Goal: Task Accomplishment & Management: Complete application form

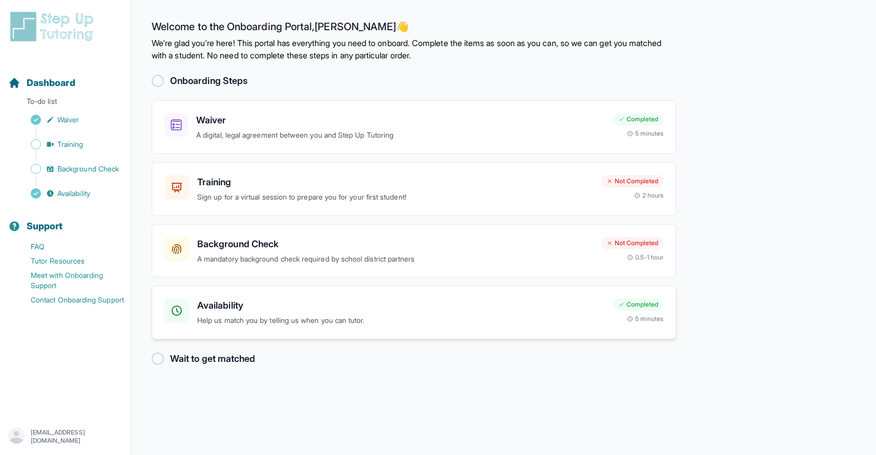
click at [364, 308] on h3 "Availability" at bounding box center [401, 306] width 408 height 14
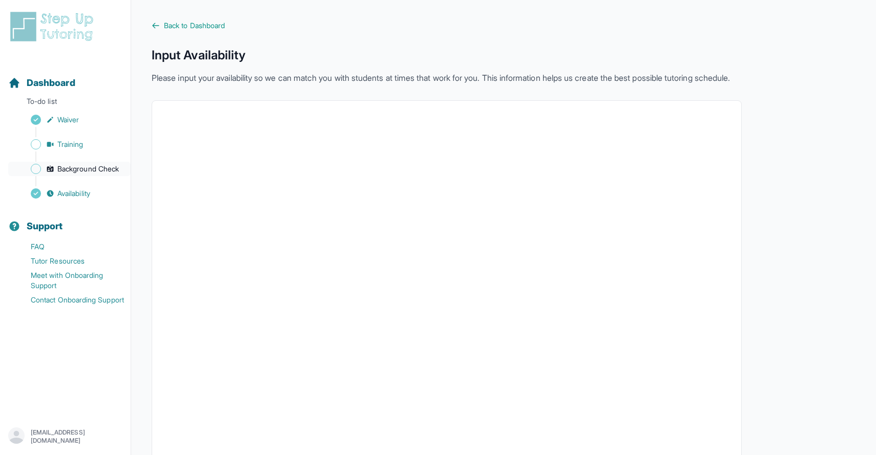
click at [63, 164] on span "Background Check" at bounding box center [87, 169] width 61 height 10
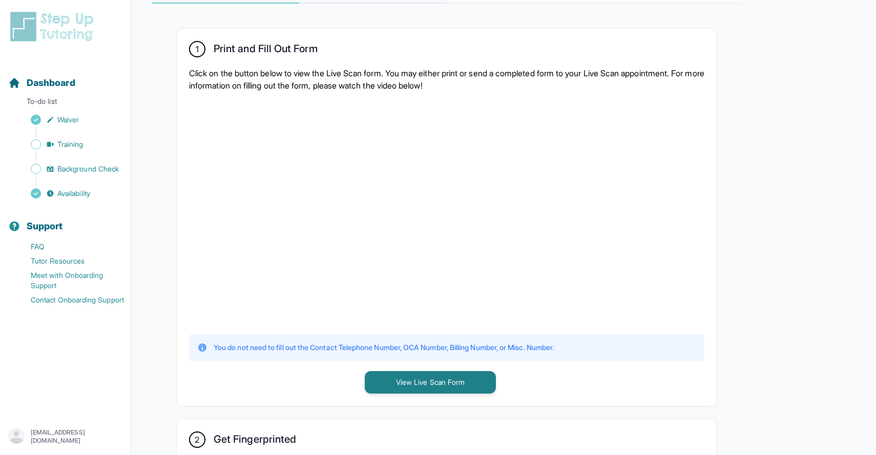
scroll to position [414, 0]
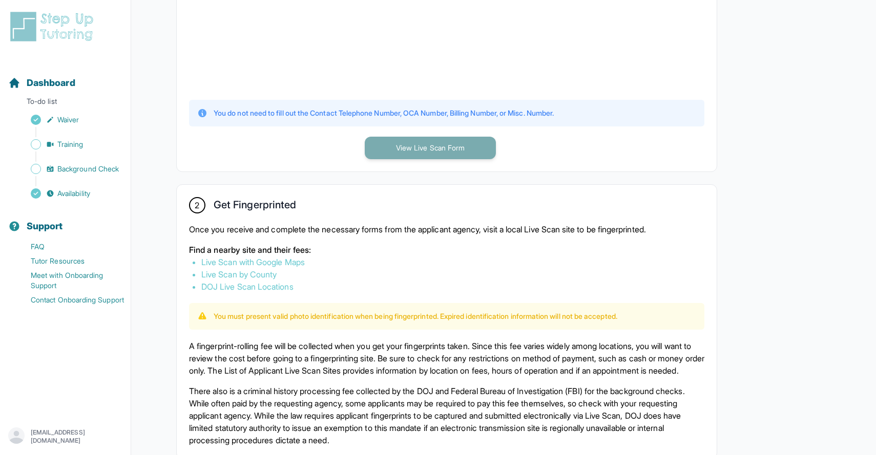
click at [422, 150] on button "View Live Scan Form" at bounding box center [430, 148] width 131 height 23
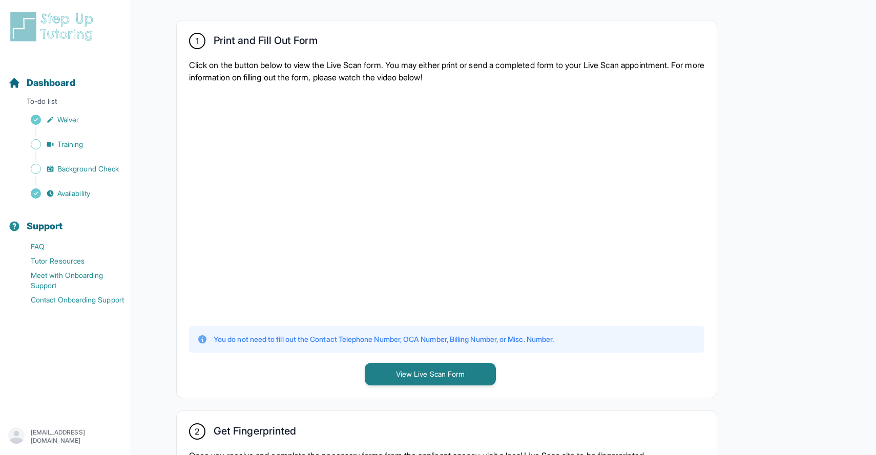
scroll to position [0, 0]
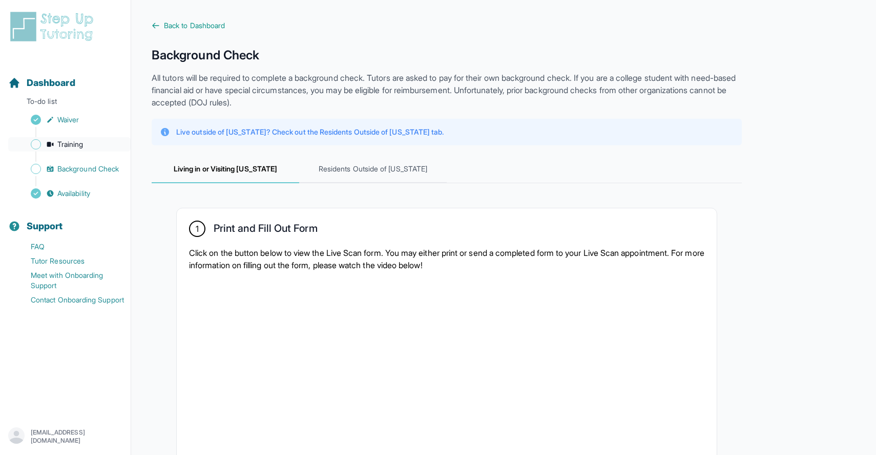
click at [73, 145] on span "Training" at bounding box center [70, 144] width 26 height 10
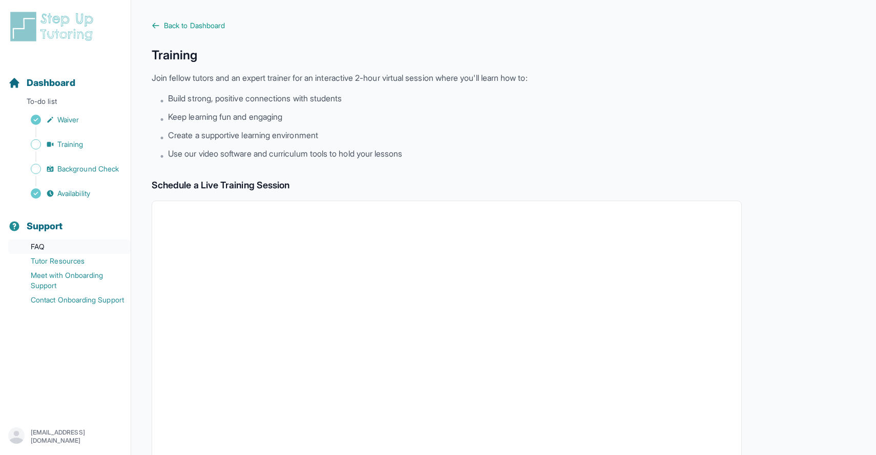
click at [46, 247] on link "FAQ" at bounding box center [69, 247] width 122 height 14
